Goal: Find specific page/section: Find specific page/section

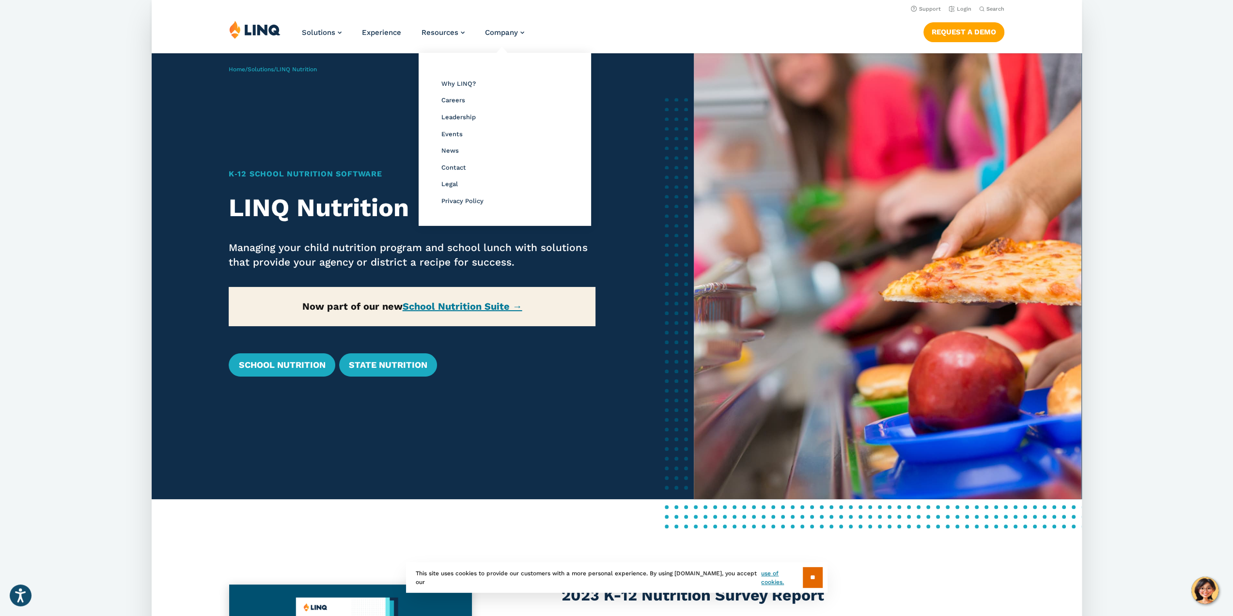
click at [494, 40] on li "Company Overview Why LINQ? Careers Leadership Events News Contact Legal Privacy…" at bounding box center [504, 36] width 39 height 32
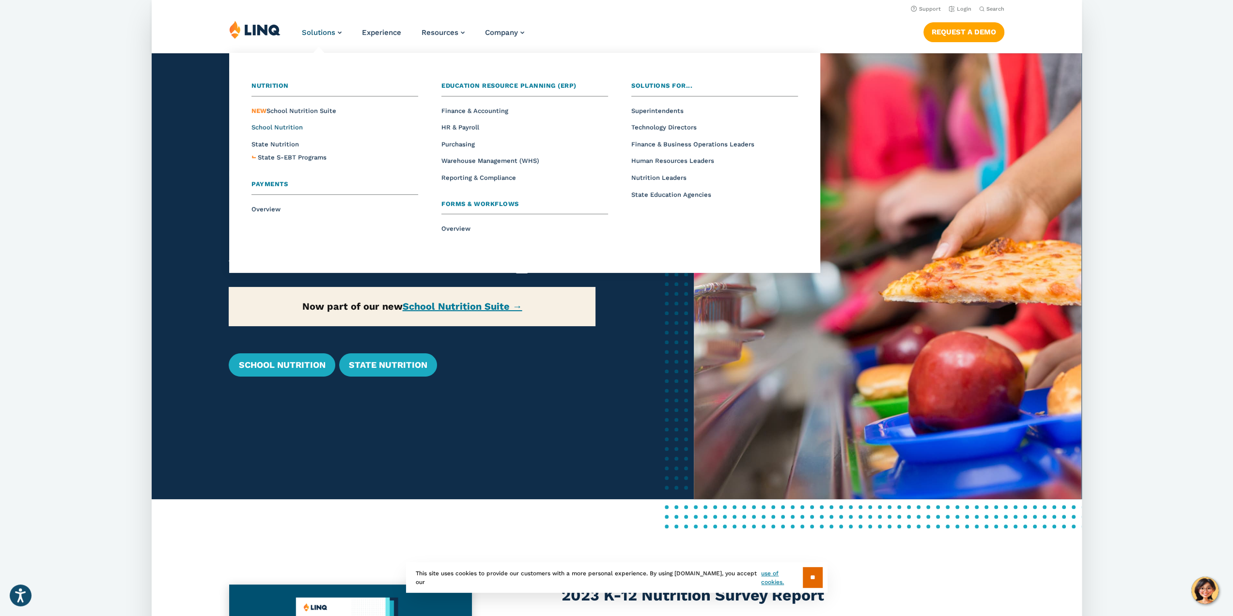
click at [289, 126] on span "School Nutrition" at bounding box center [277, 127] width 51 height 7
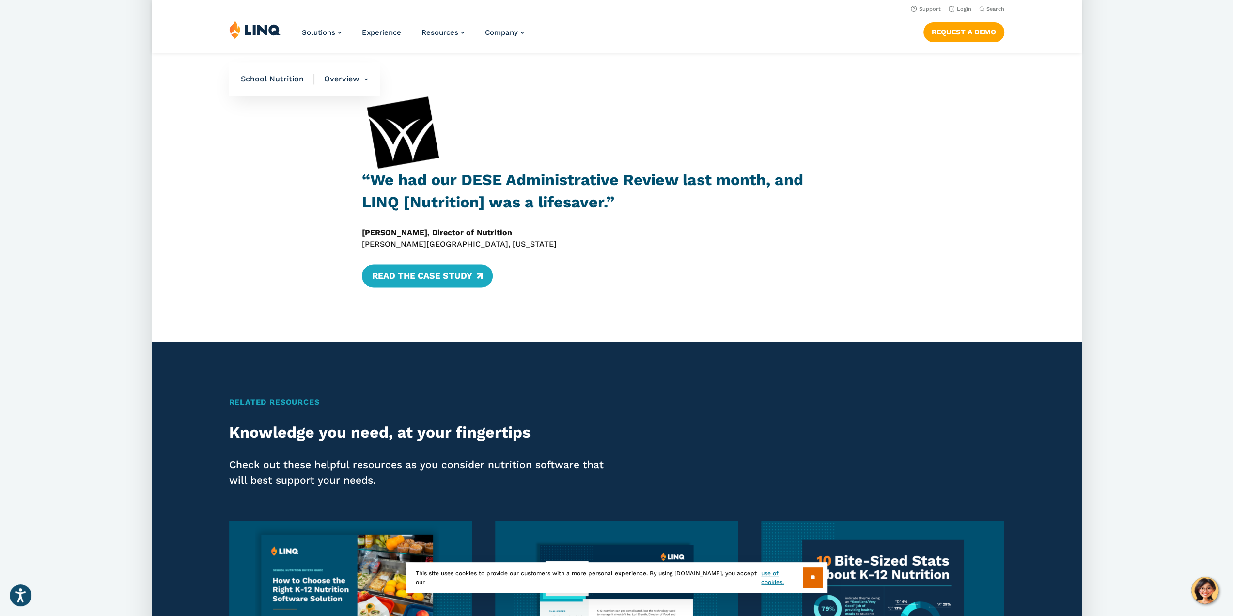
scroll to position [1260, 0]
